Goal: Transaction & Acquisition: Purchase product/service

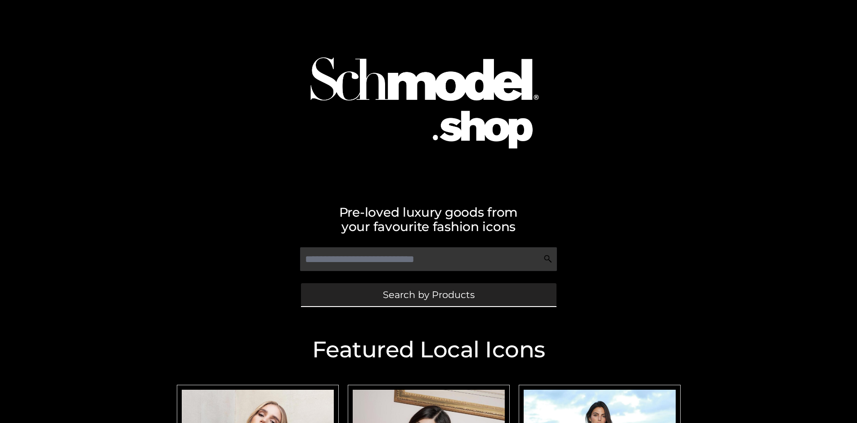
click at [428, 295] on span "Search by Products" at bounding box center [429, 294] width 92 height 9
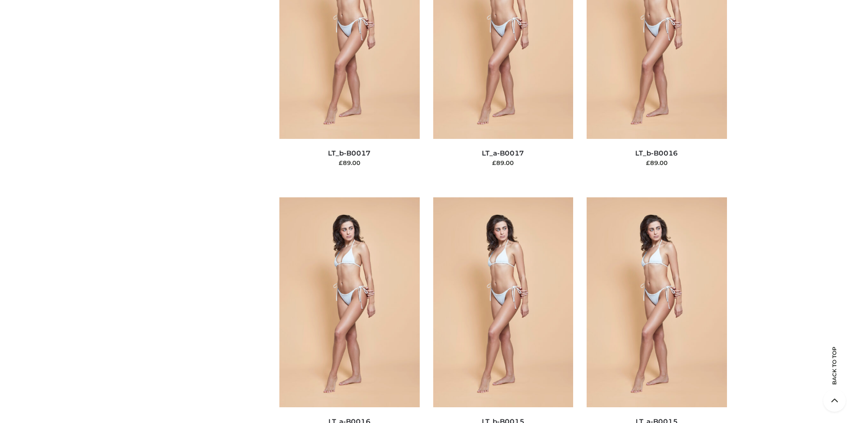
scroll to position [3019, 0]
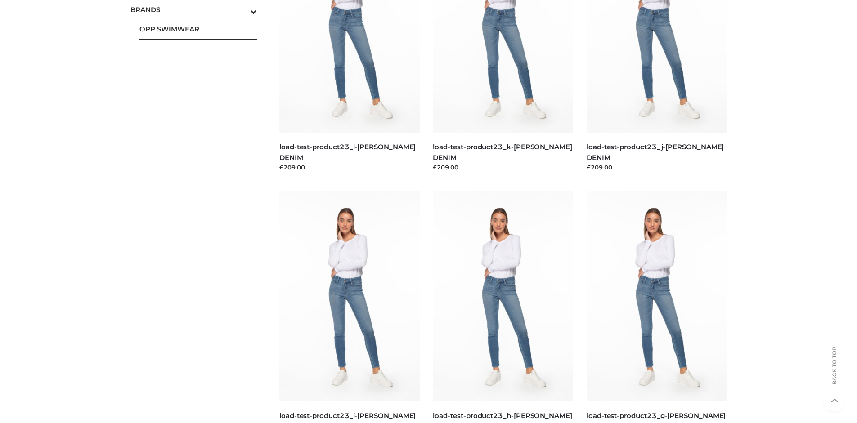
click at [198, 29] on span "OPP SWIMWEAR" at bounding box center [198, 29] width 118 height 10
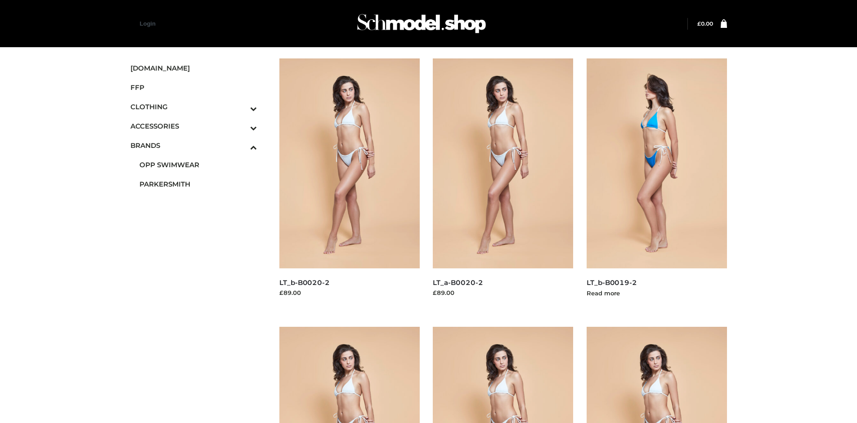
click at [656, 184] on img at bounding box center [657, 163] width 140 height 210
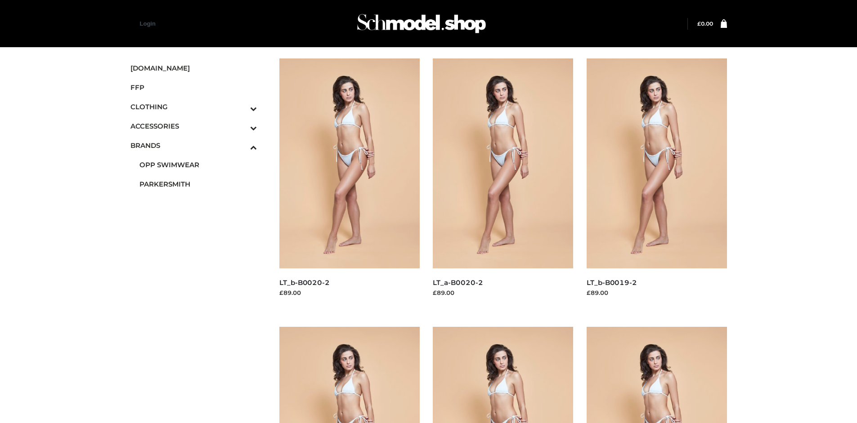
scroll to position [423, 0]
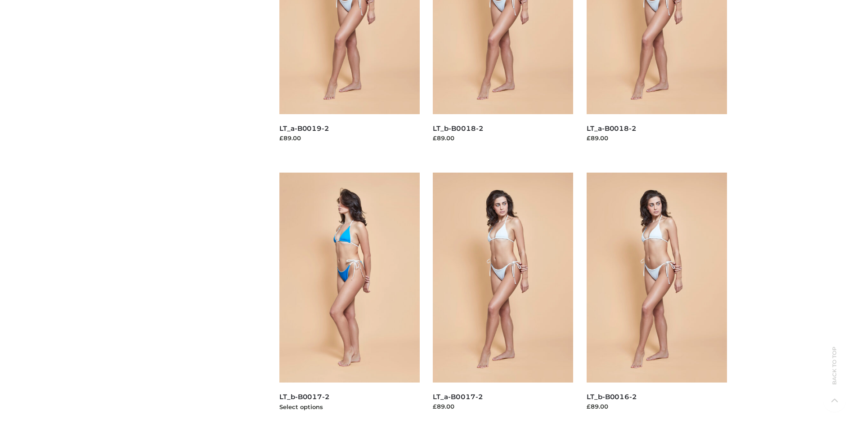
click at [349, 298] on img at bounding box center [349, 278] width 140 height 210
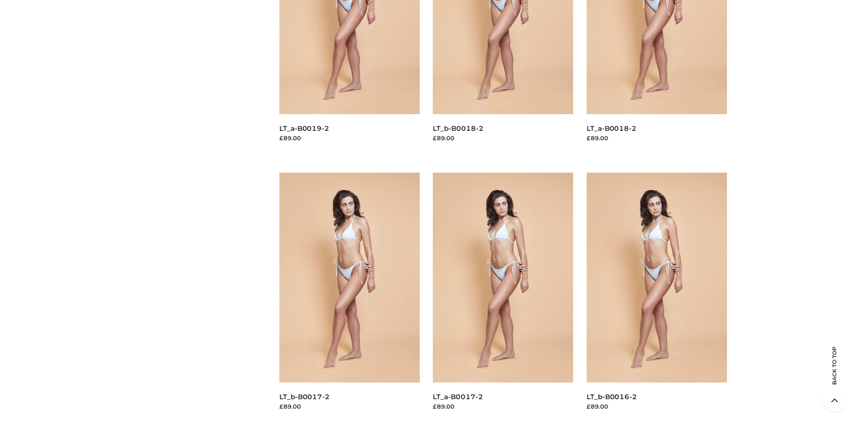
scroll to position [0, 0]
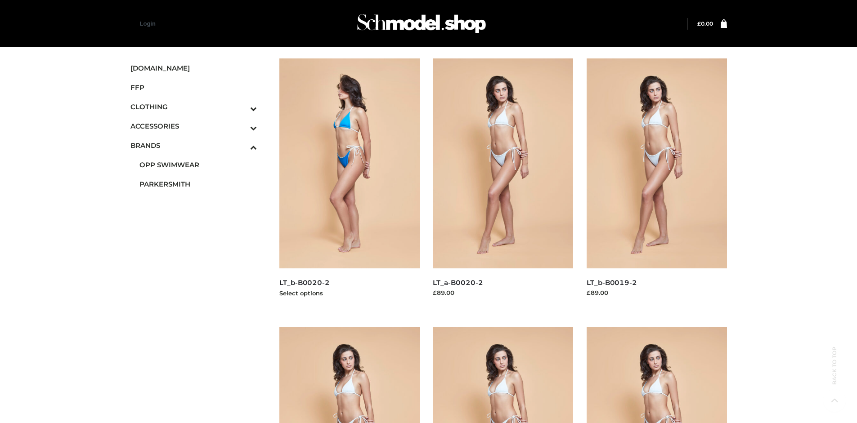
click at [349, 184] on img at bounding box center [349, 163] width 140 height 210
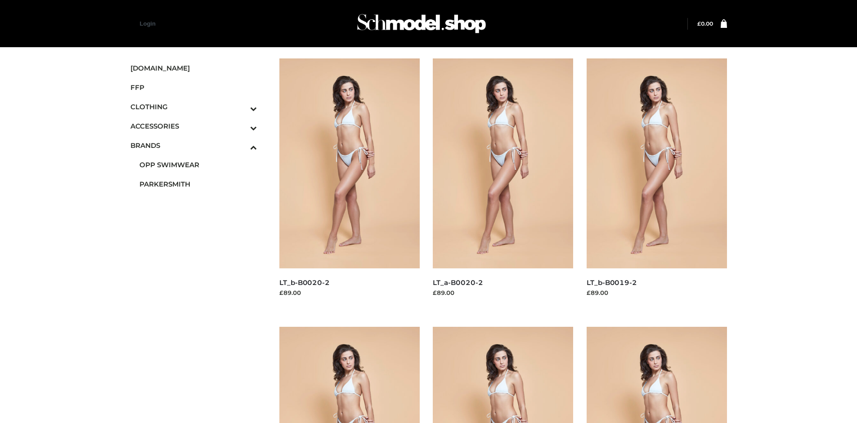
scroll to position [423, 0]
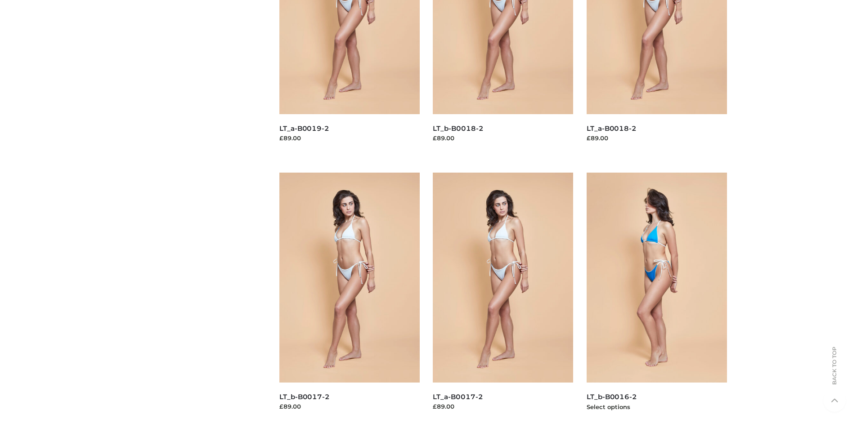
click at [656, 298] on img at bounding box center [657, 278] width 140 height 210
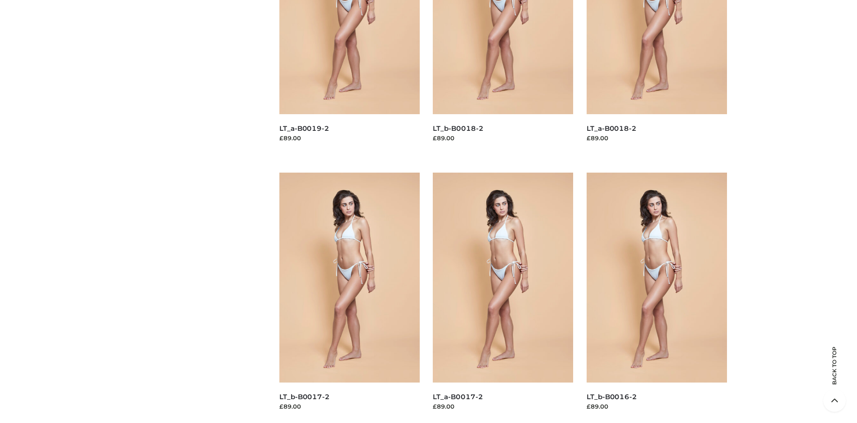
scroll to position [0, 0]
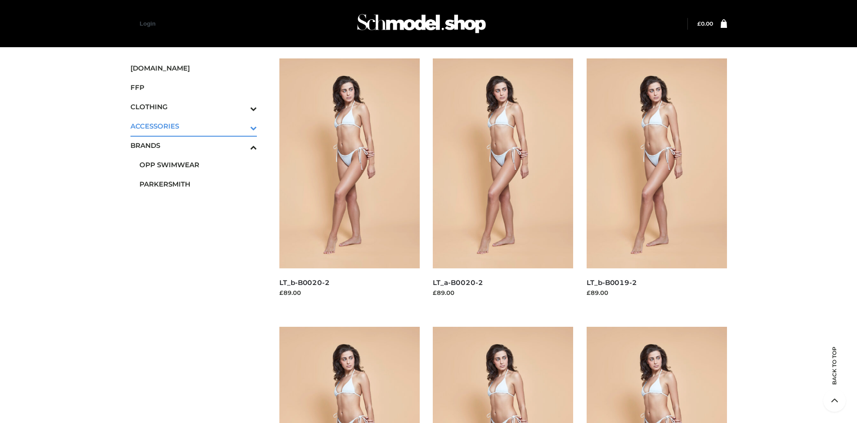
click at [241, 126] on icon "Toggle Submenu" at bounding box center [206, 128] width 101 height 10
click at [198, 163] on span "JEWELRY" at bounding box center [198, 165] width 118 height 10
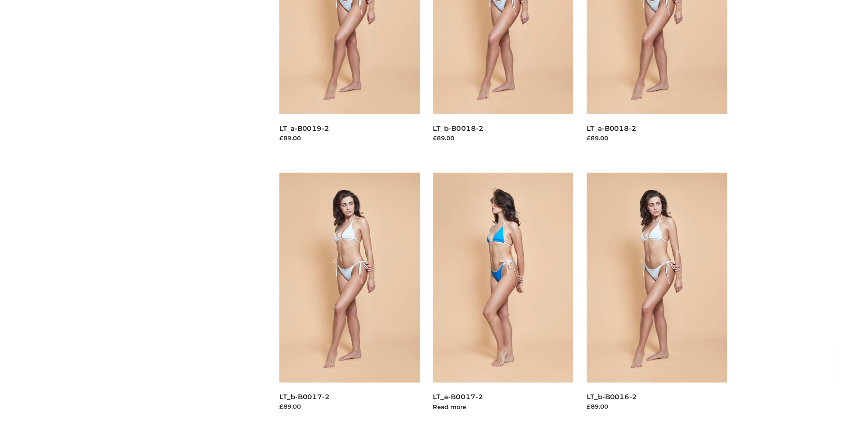
click at [503, 298] on img at bounding box center [503, 278] width 140 height 210
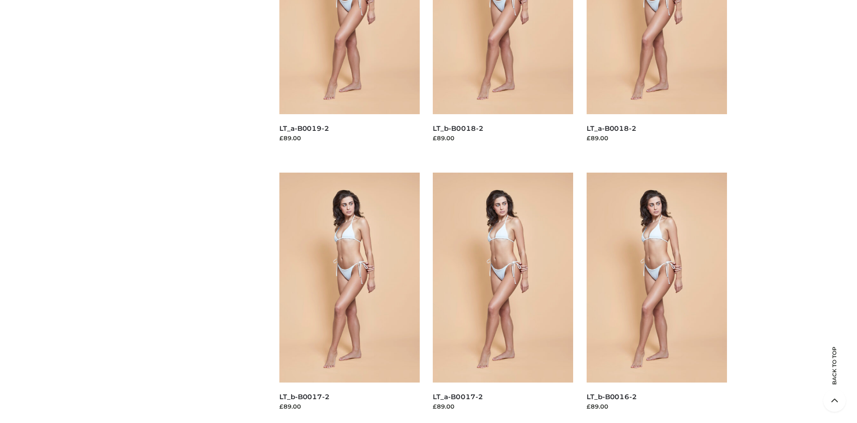
scroll to position [0, 0]
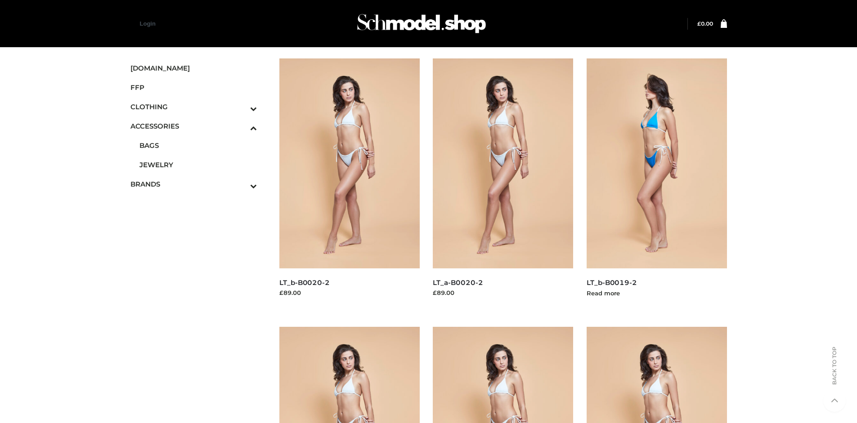
click at [656, 184] on img at bounding box center [657, 163] width 140 height 210
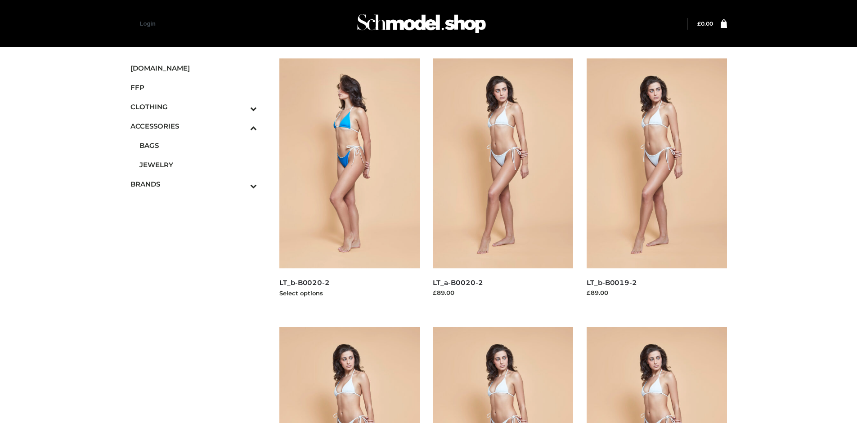
click at [349, 184] on img at bounding box center [349, 163] width 140 height 210
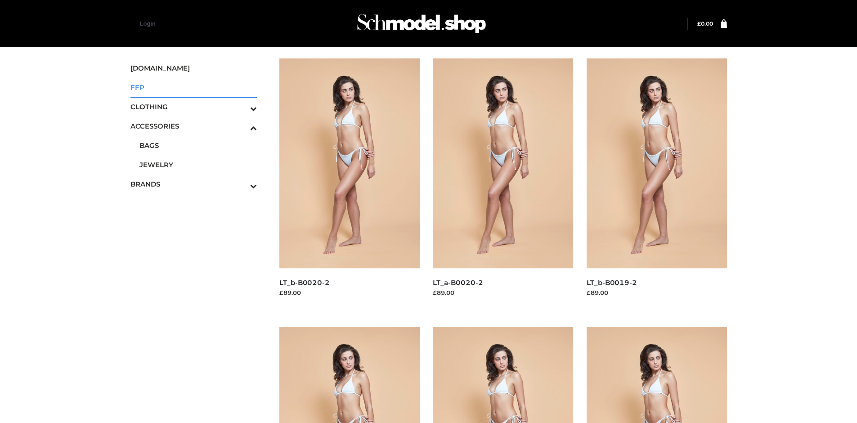
click at [193, 87] on span "FFP" at bounding box center [193, 87] width 127 height 10
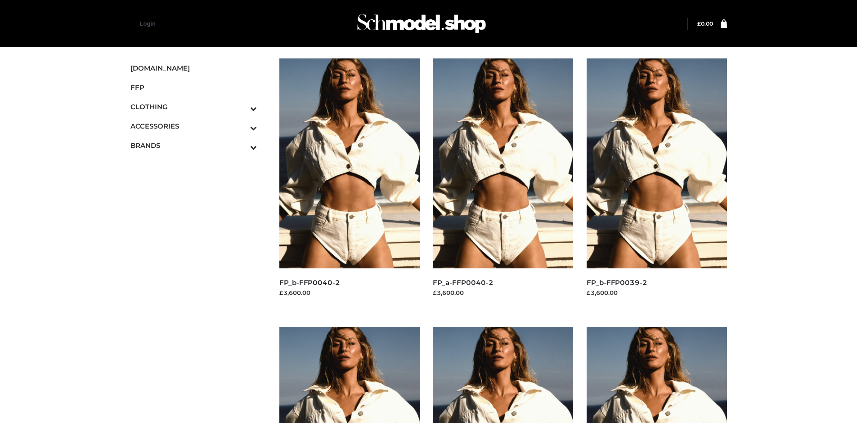
scroll to position [692, 0]
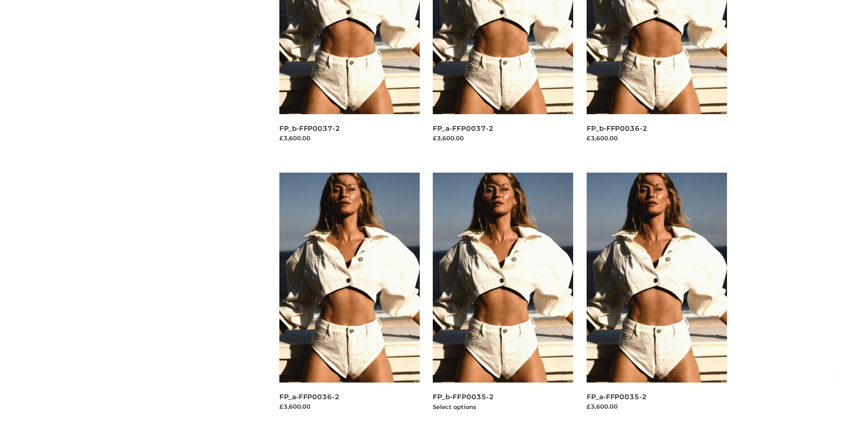
click at [503, 298] on img at bounding box center [503, 278] width 140 height 210
click at [656, 298] on img at bounding box center [657, 278] width 140 height 210
click at [349, 298] on img at bounding box center [349, 278] width 140 height 210
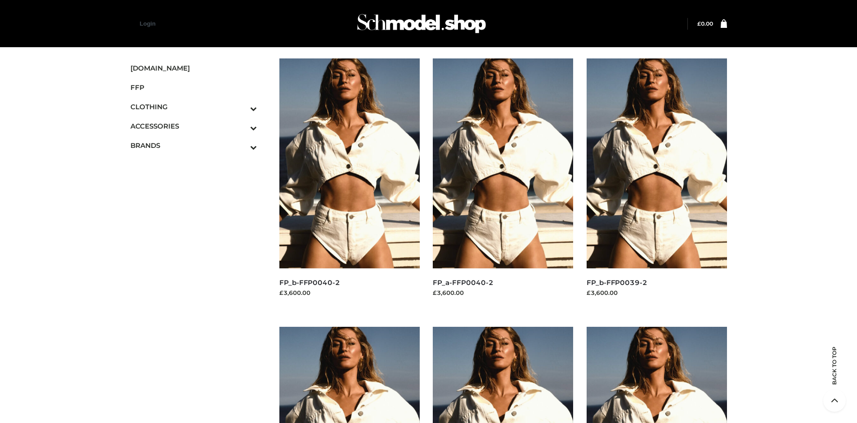
scroll to position [692, 0]
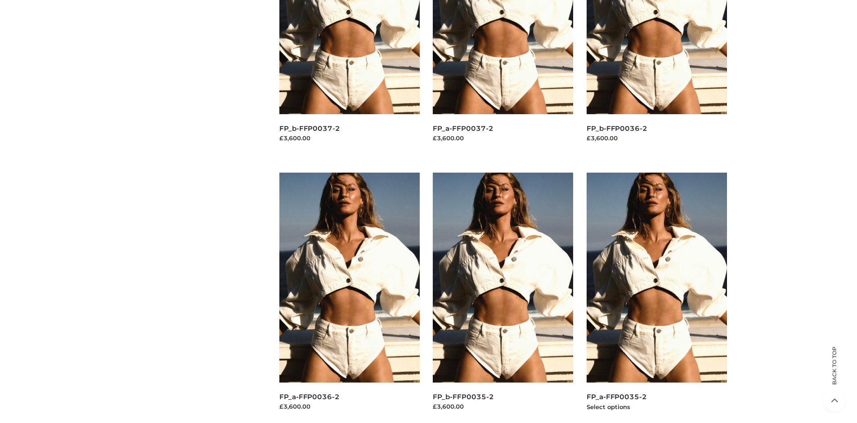
click at [656, 298] on img at bounding box center [657, 278] width 140 height 210
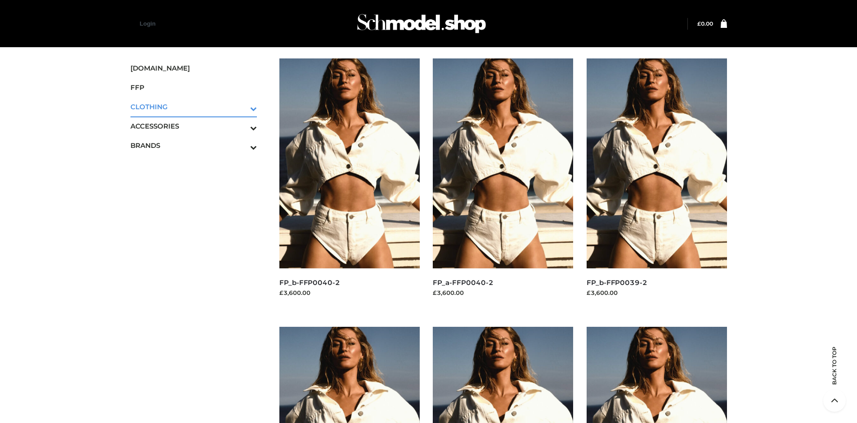
click at [241, 107] on icon "Toggle Submenu" at bounding box center [206, 108] width 101 height 10
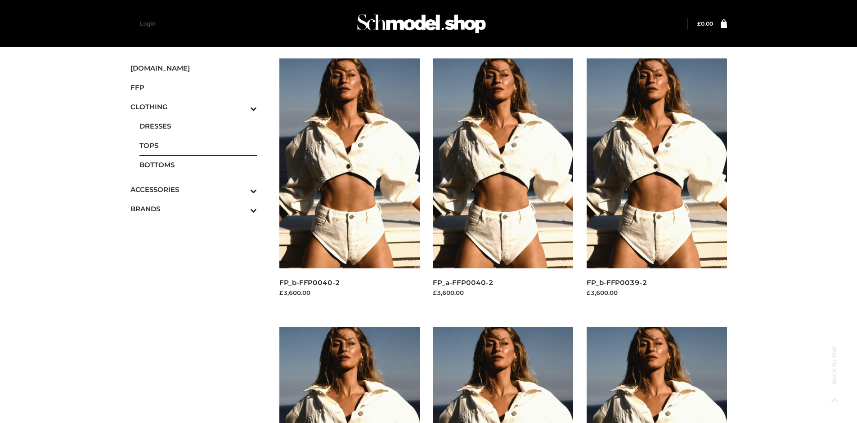
click at [198, 145] on span "TOPS" at bounding box center [198, 145] width 118 height 10
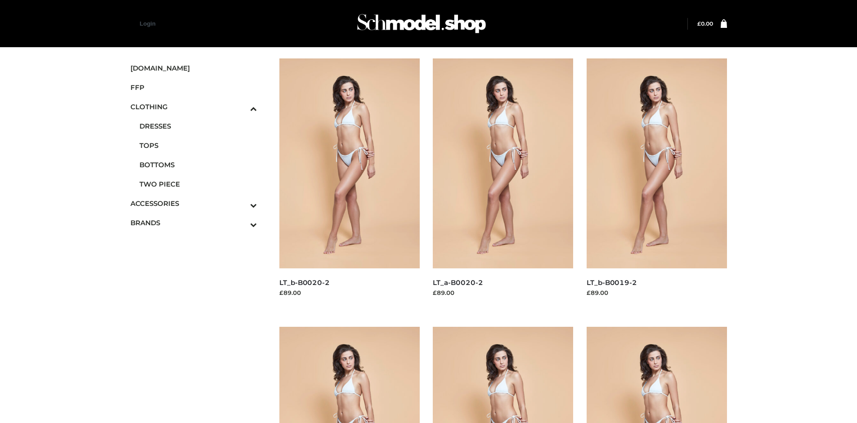
scroll to position [423, 0]
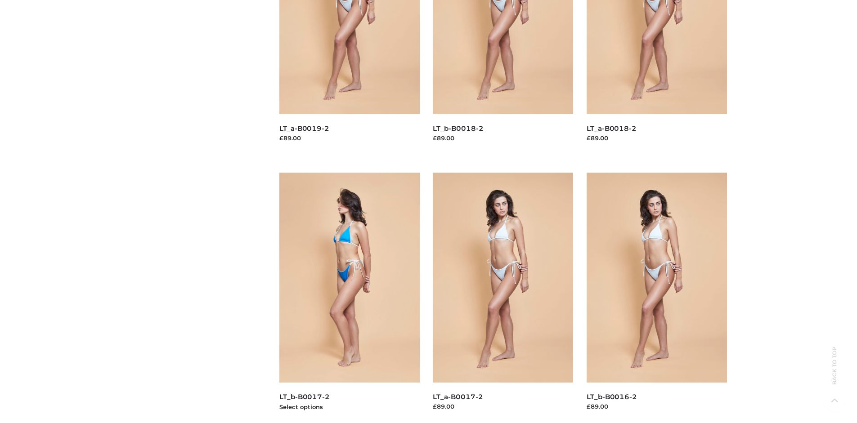
click at [349, 298] on img at bounding box center [349, 278] width 140 height 210
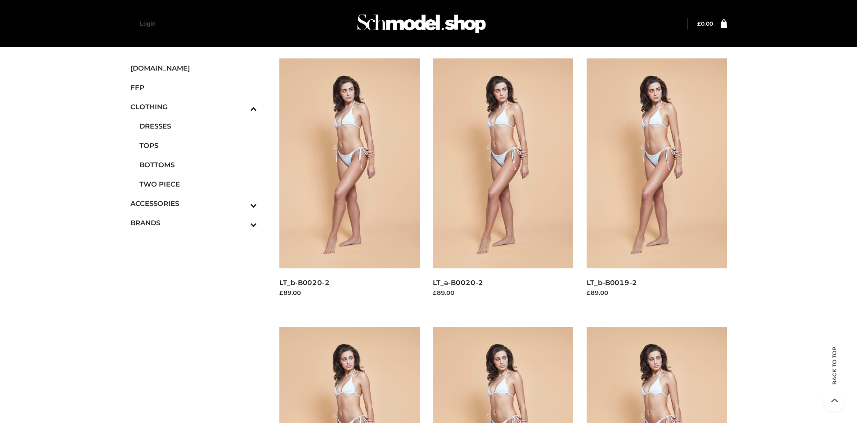
scroll to position [692, 0]
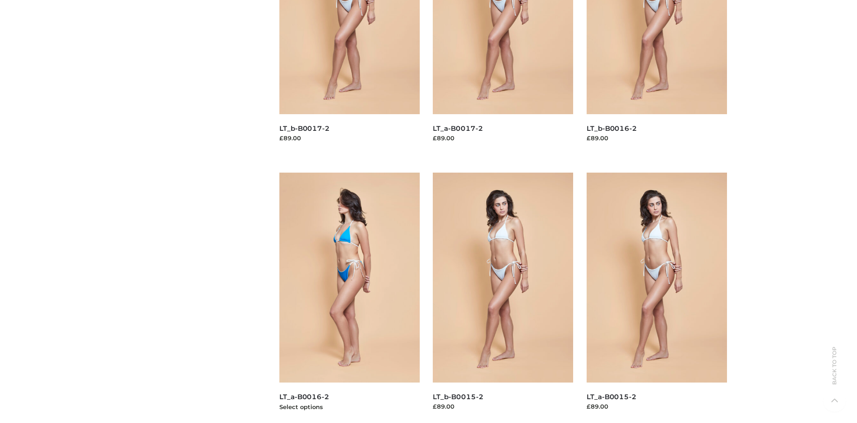
click at [349, 298] on img at bounding box center [349, 278] width 140 height 210
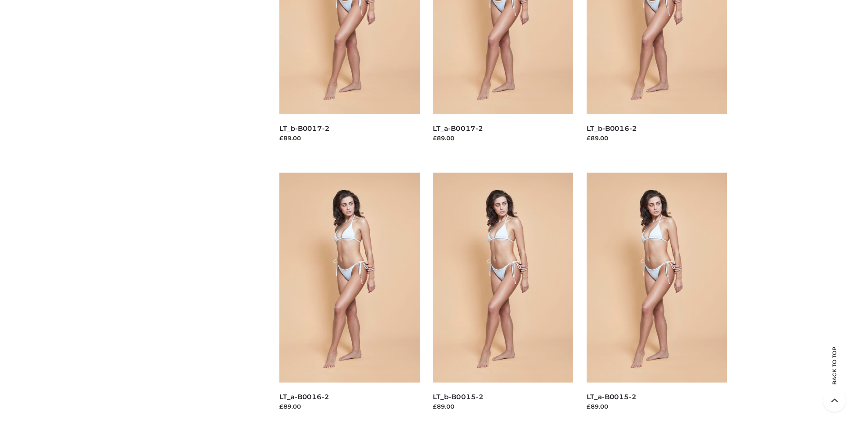
scroll to position [0, 0]
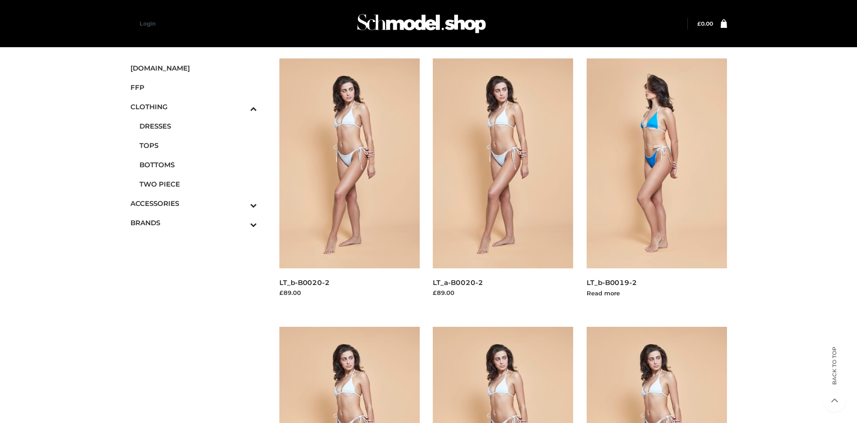
click at [656, 184] on img at bounding box center [657, 163] width 140 height 210
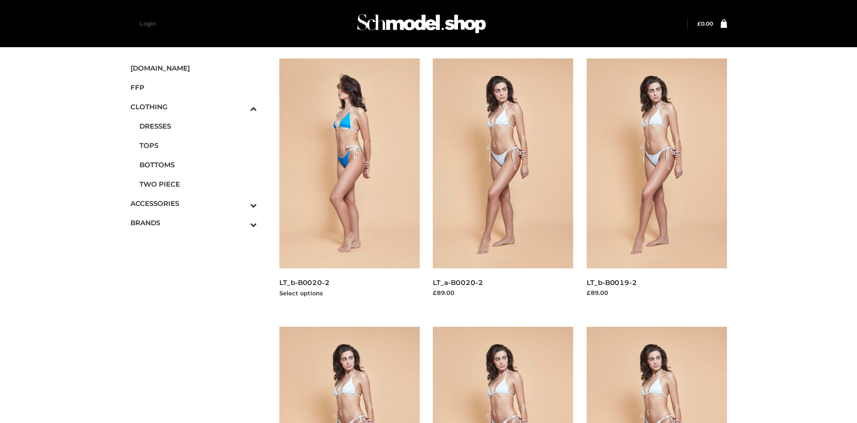
click at [349, 184] on img at bounding box center [349, 163] width 140 height 210
